Goal: Navigation & Orientation: Understand site structure

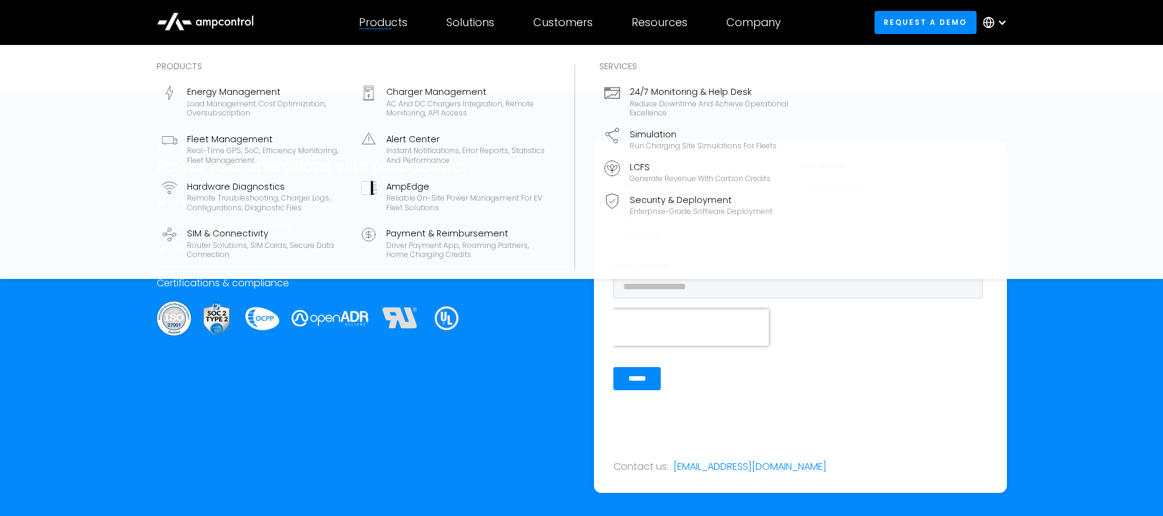
scroll to position [3941, 0]
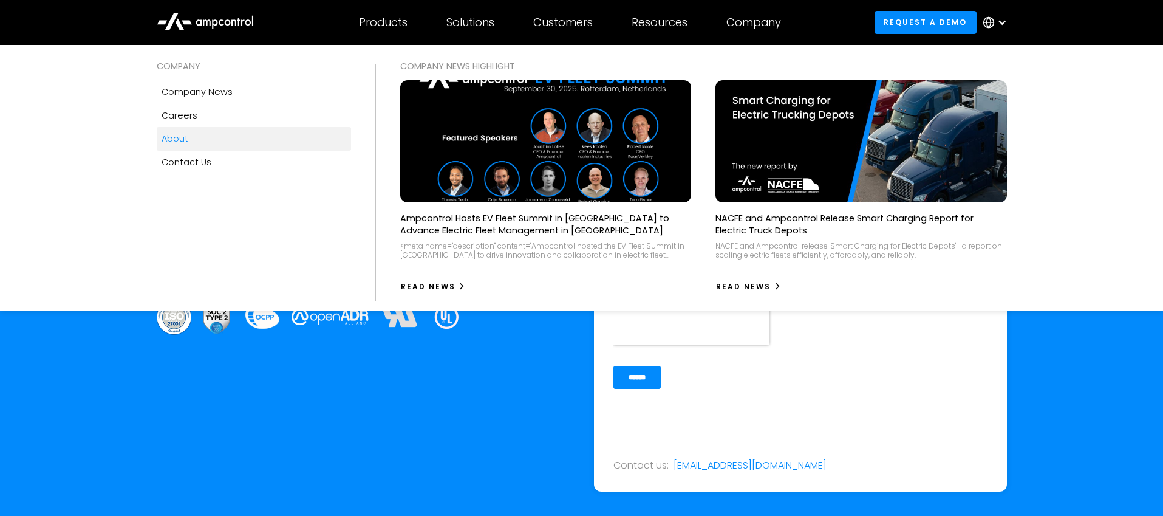
click at [189, 137] on link "About" at bounding box center [254, 138] width 194 height 23
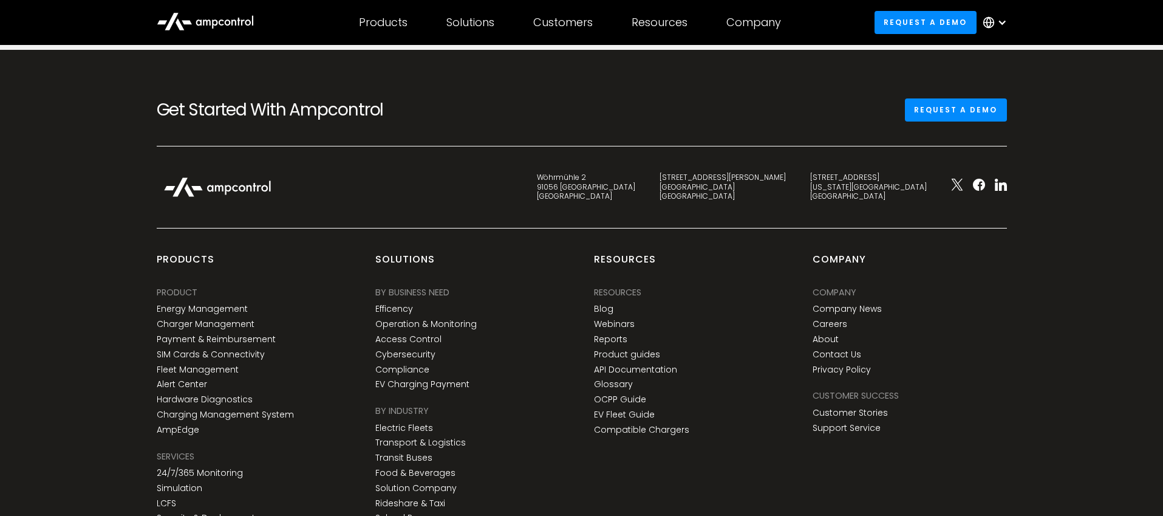
scroll to position [4529, 0]
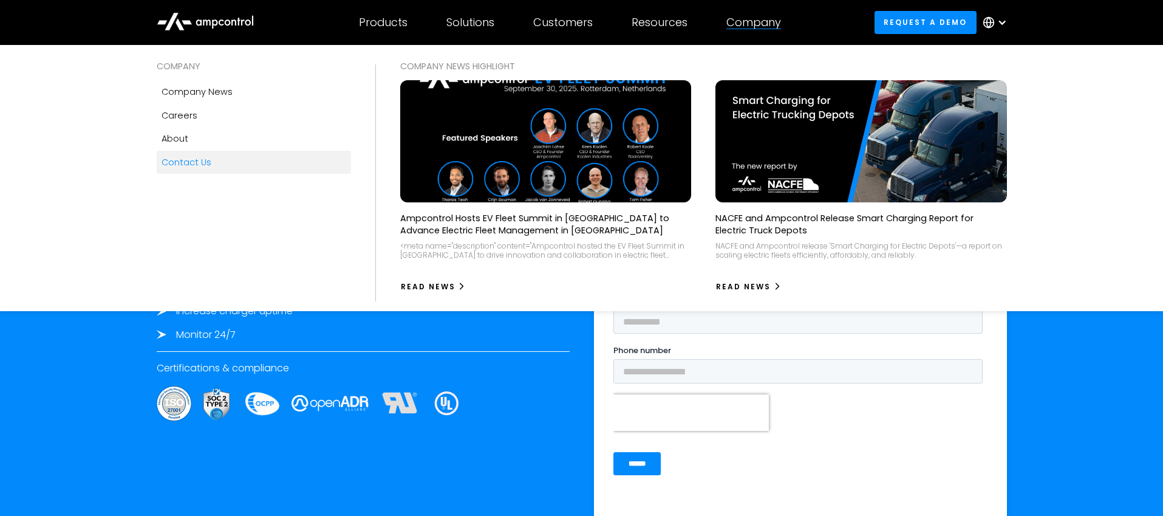
click at [186, 163] on div "Contact Us" at bounding box center [187, 162] width 50 height 13
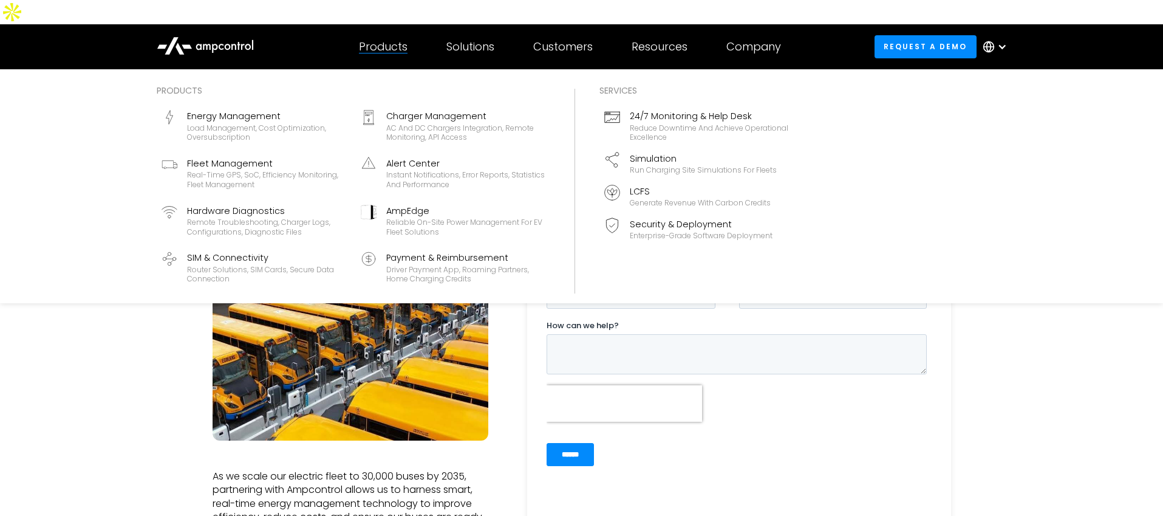
click at [382, 40] on div "Products" at bounding box center [383, 46] width 49 height 13
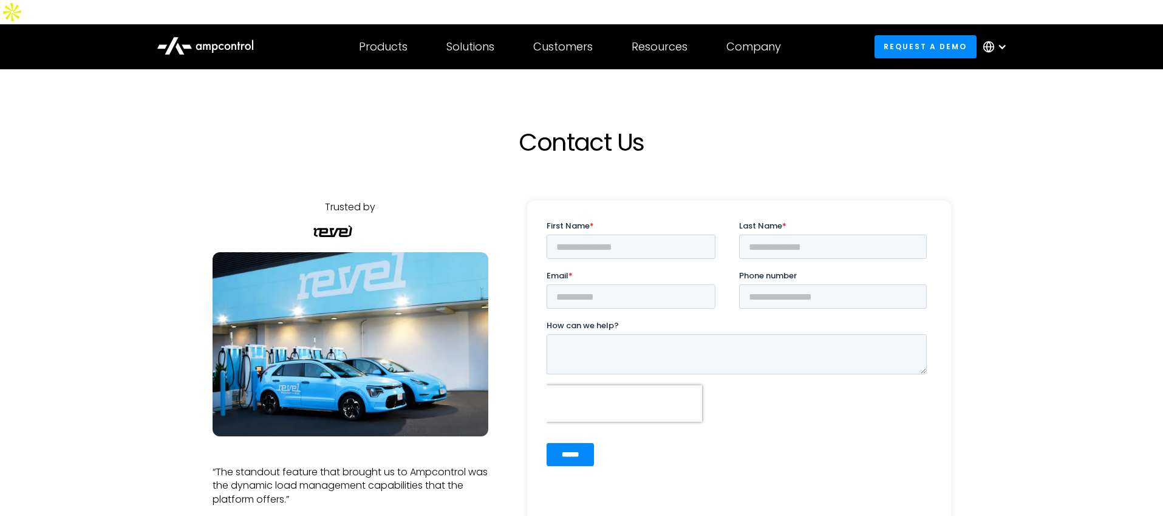
click at [217, 30] on icon at bounding box center [205, 44] width 97 height 29
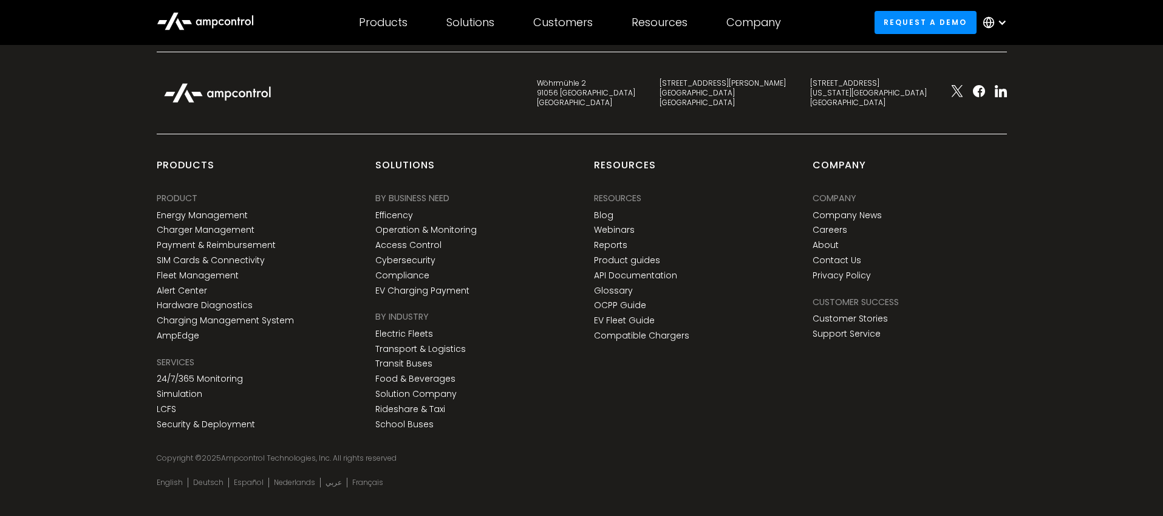
scroll to position [4526, 0]
click at [873, 313] on link "Customer Stories" at bounding box center [850, 318] width 75 height 10
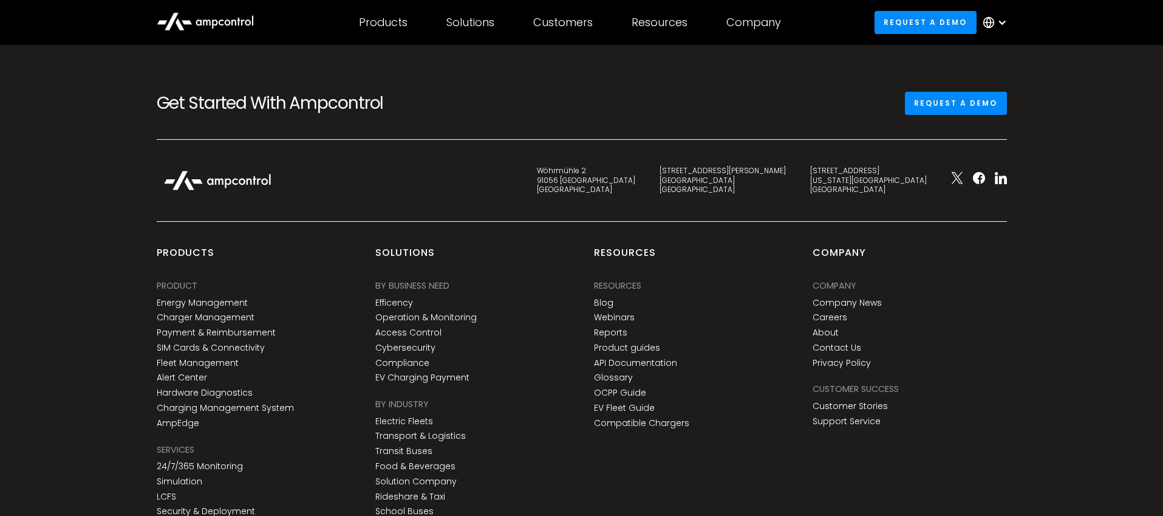
scroll to position [4796, 0]
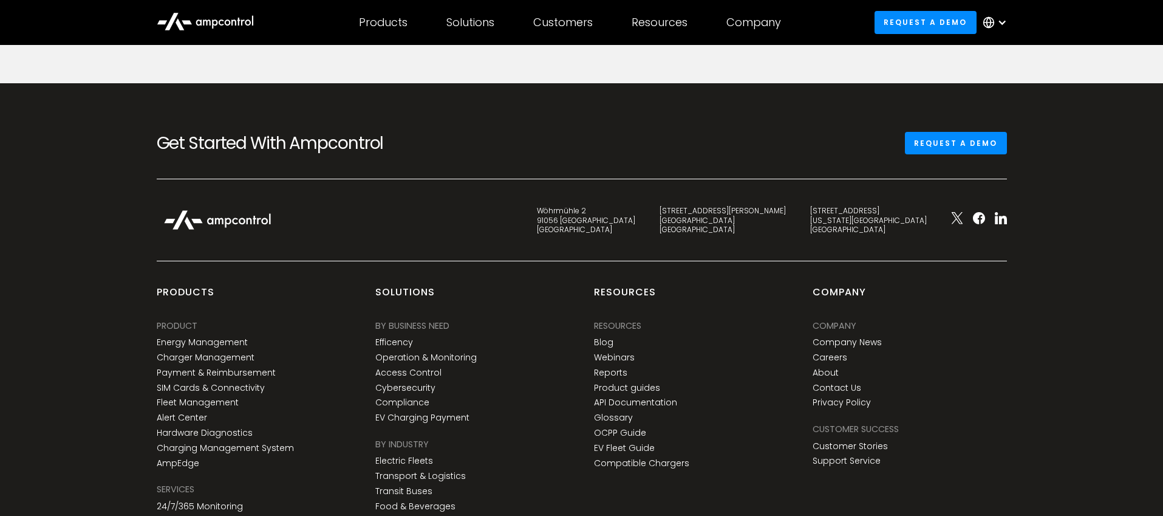
scroll to position [2706, 0]
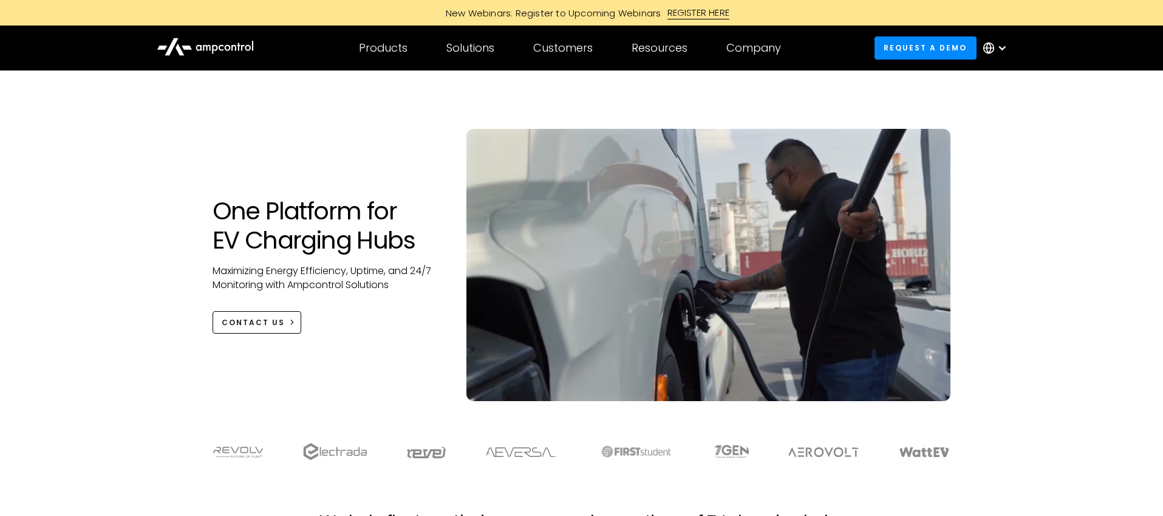
scroll to position [4483, 0]
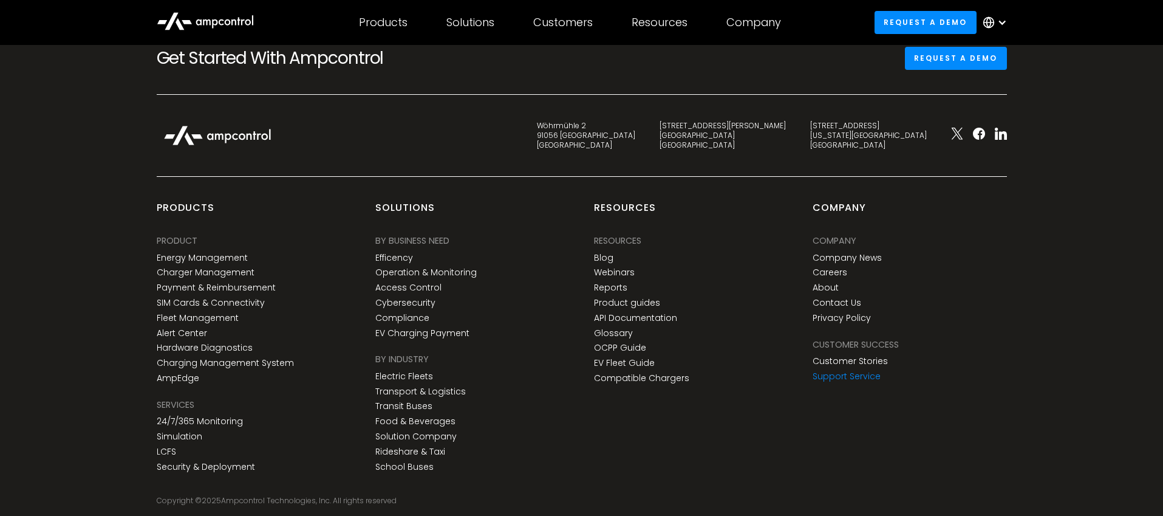
click at [855, 371] on link "Support Service" at bounding box center [847, 376] width 68 height 10
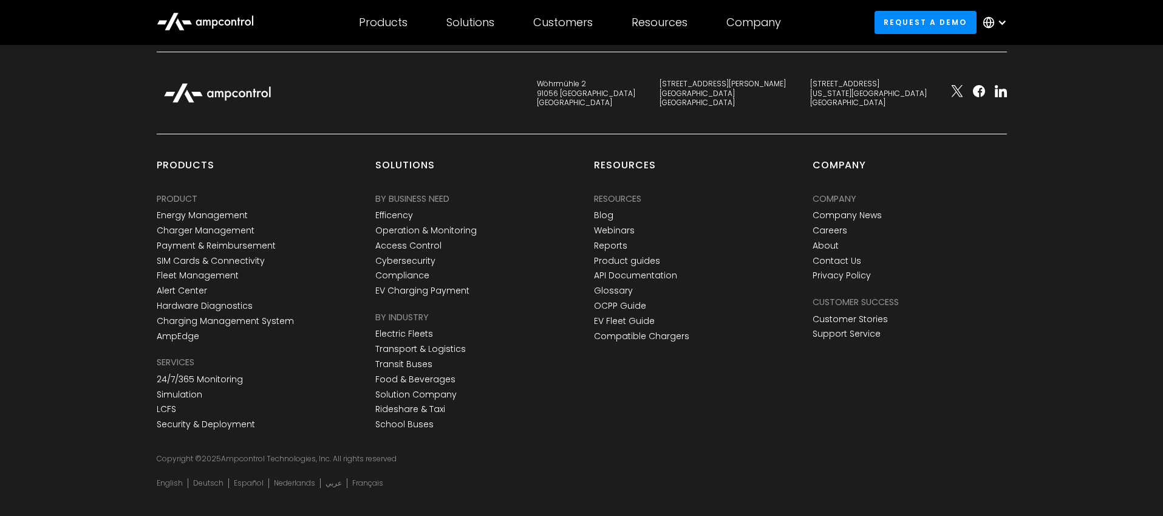
scroll to position [2531, 0]
click at [858, 209] on link "Company News" at bounding box center [847, 214] width 69 height 10
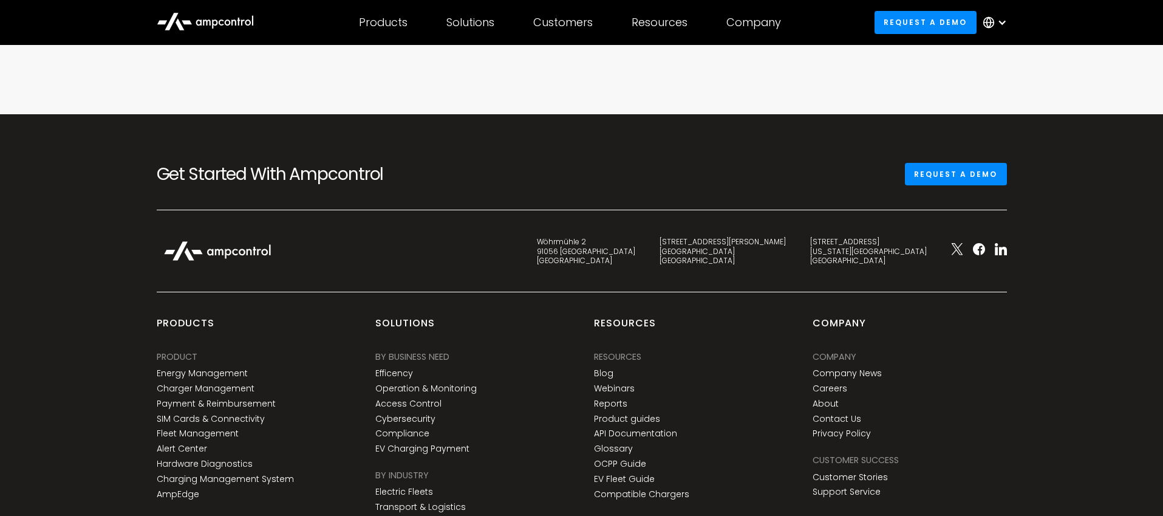
scroll to position [4230, 0]
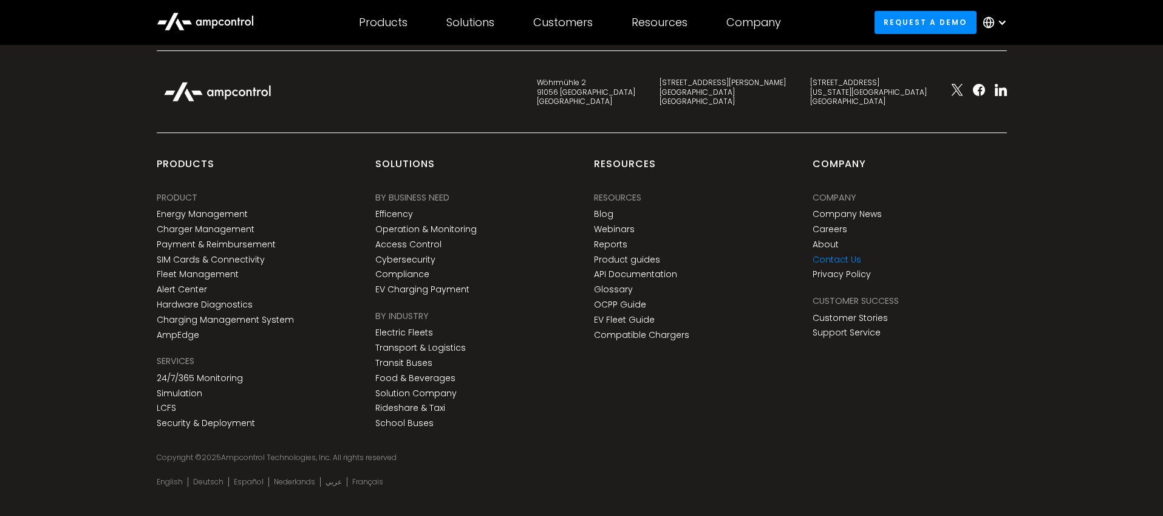
click at [840, 255] on link "Contact Us" at bounding box center [837, 260] width 49 height 10
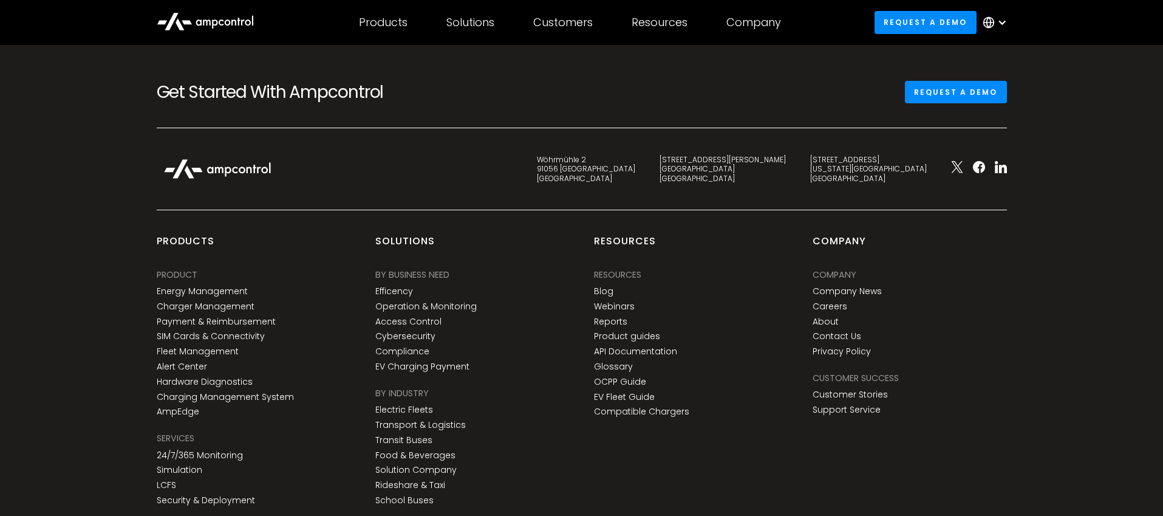
scroll to position [840, 0]
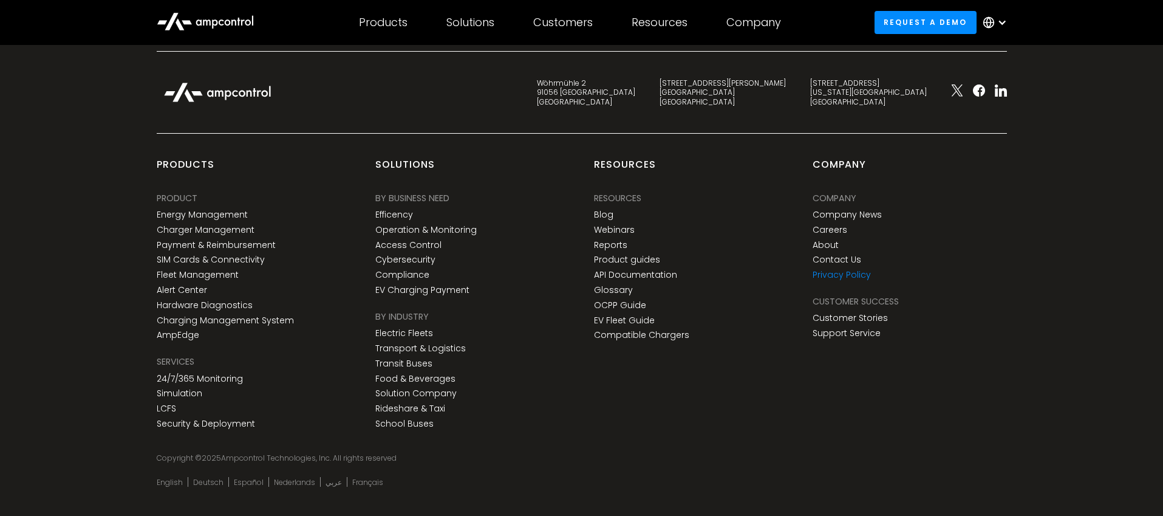
click at [844, 270] on link "Privacy Policy" at bounding box center [842, 275] width 58 height 10
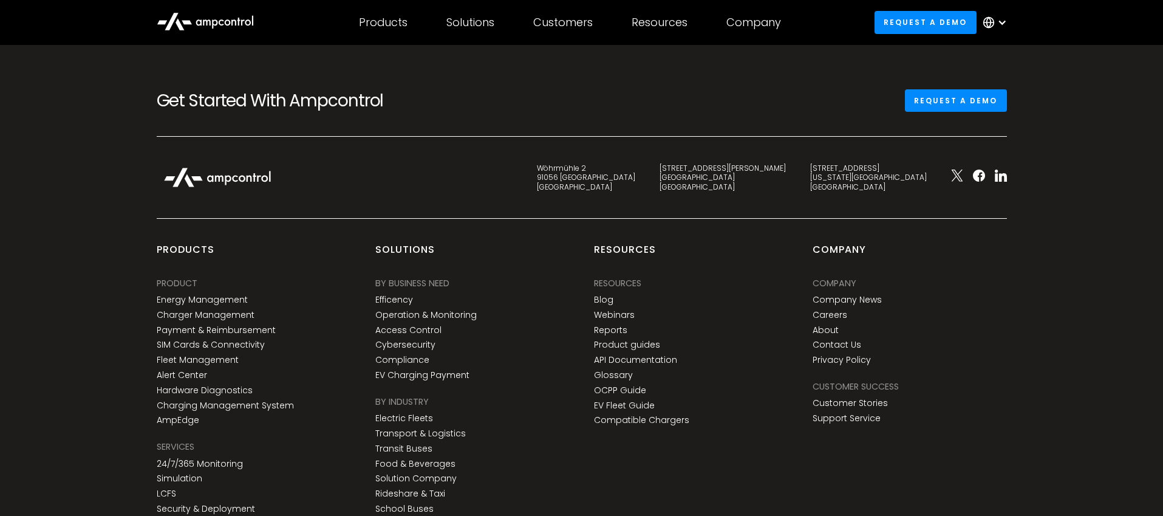
scroll to position [872, 0]
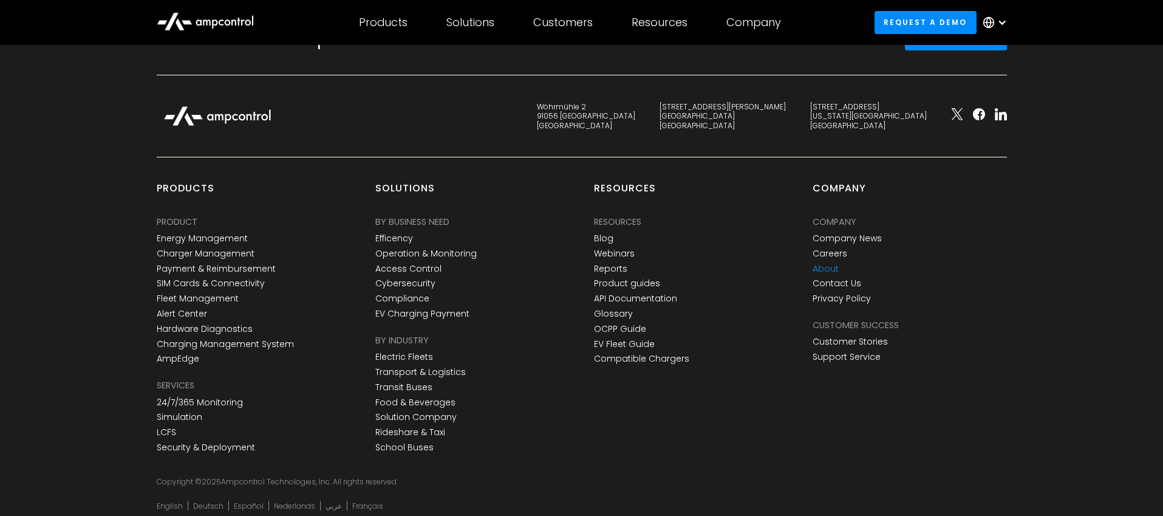
click at [835, 264] on link "About" at bounding box center [826, 269] width 26 height 10
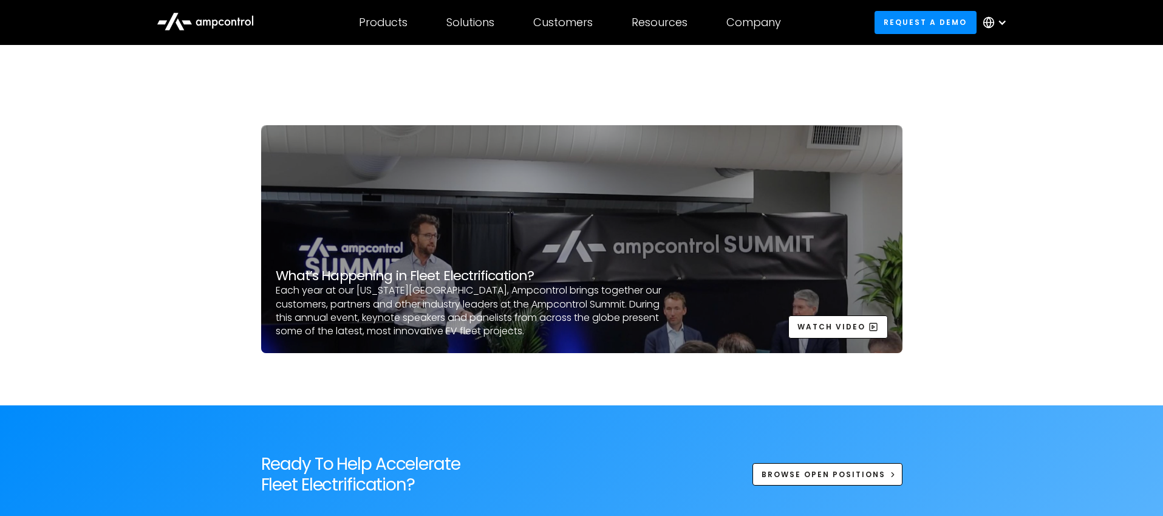
scroll to position [3649, 0]
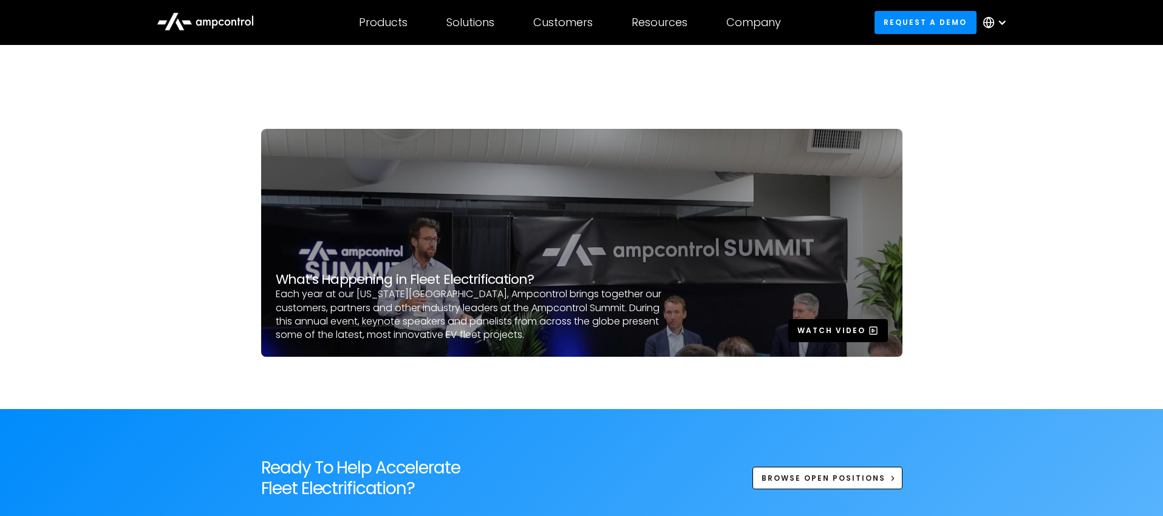
click at [846, 325] on div "Watch Video" at bounding box center [832, 330] width 68 height 11
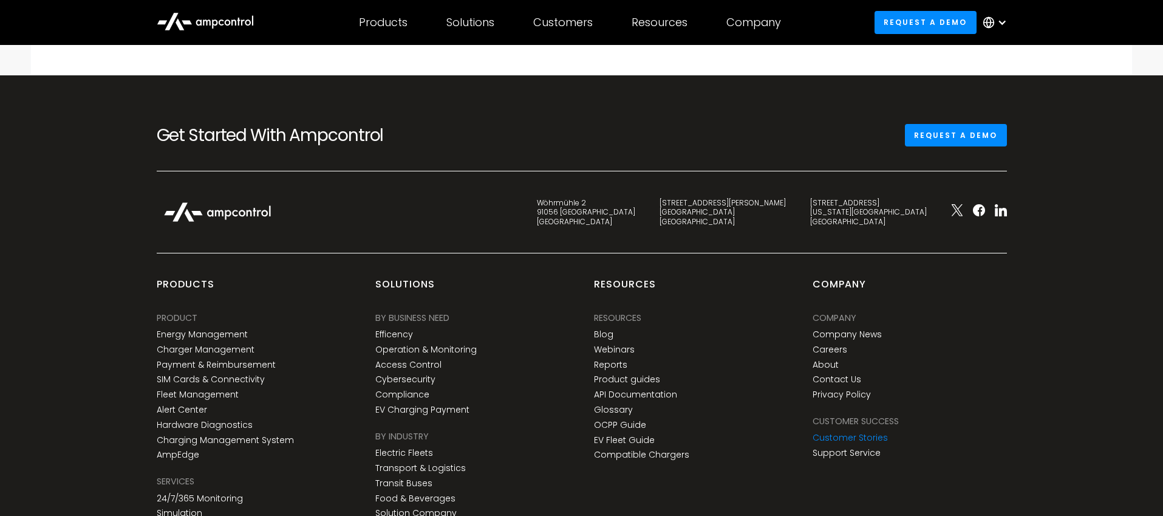
scroll to position [777, 0]
click at [836, 344] on link "Careers" at bounding box center [830, 349] width 35 height 10
